Goal: Information Seeking & Learning: Find specific fact

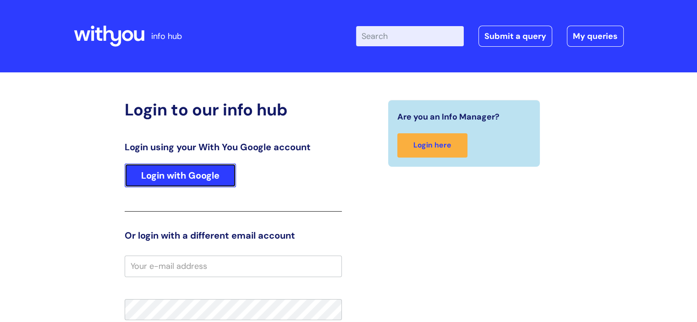
click at [185, 183] on link "Login with Google" at bounding box center [180, 176] width 111 height 24
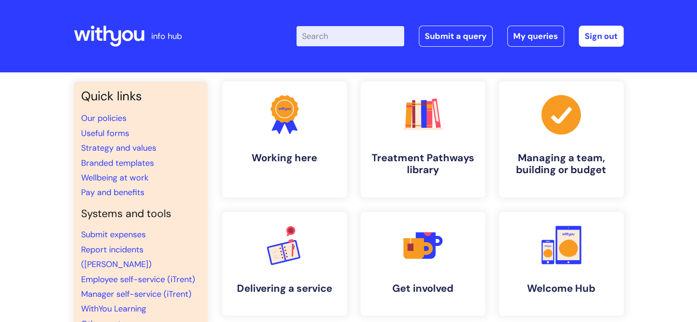
click at [367, 35] on input "Enter your search term here..." at bounding box center [351, 36] width 108 height 20
type input "wifi"
click button "Search" at bounding box center [0, 0] width 0 height 0
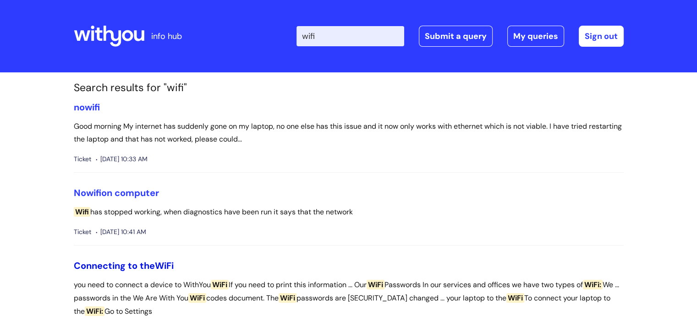
click at [134, 262] on link "Connecting to the WiFi" at bounding box center [124, 266] width 100 height 12
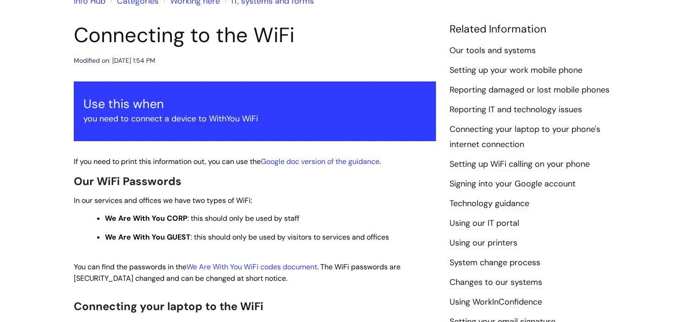
scroll to position [138, 0]
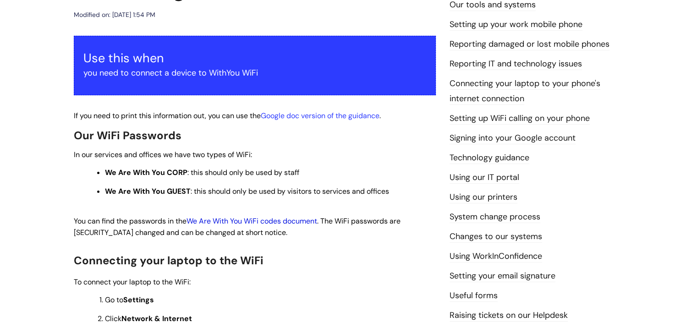
click at [235, 220] on link "We Are With You WiFi codes document" at bounding box center [252, 221] width 131 height 10
